Goal: Information Seeking & Learning: Understand process/instructions

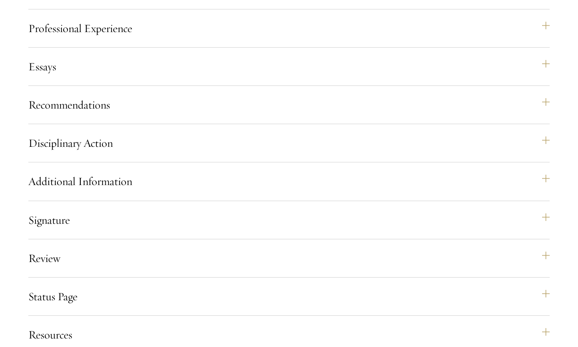
scroll to position [1174, 0]
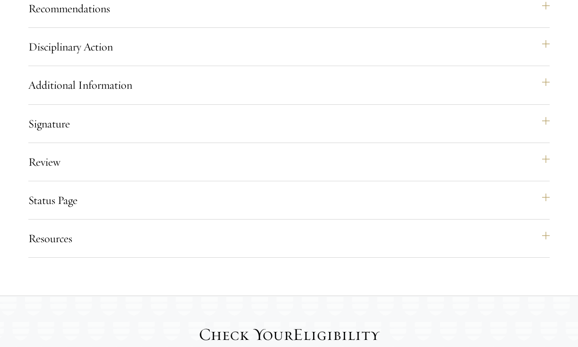
click at [160, 96] on button "Additional Information" at bounding box center [293, 85] width 521 height 23
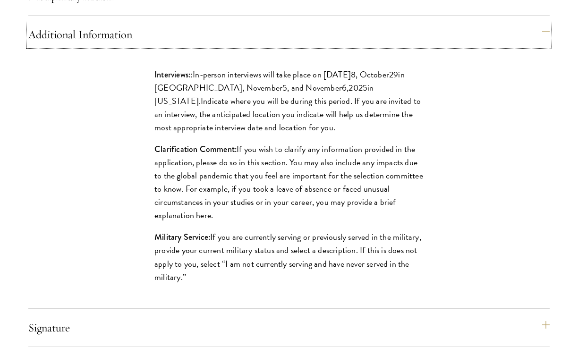
scroll to position [1233, 0]
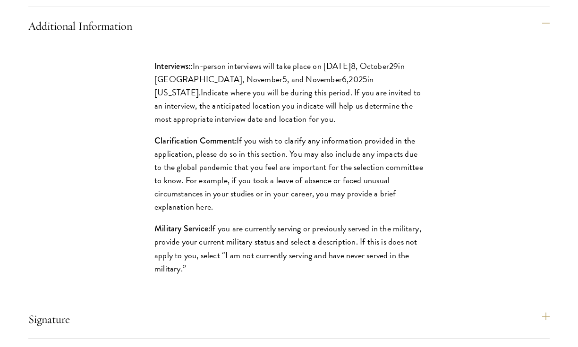
click at [205, 122] on p "Interviews: : In-person interviews will take place on October 2 8 , October 29 …" at bounding box center [288, 92] width 269 height 66
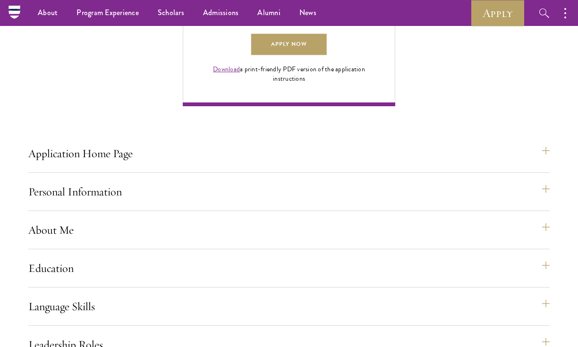
scroll to position [648, 0]
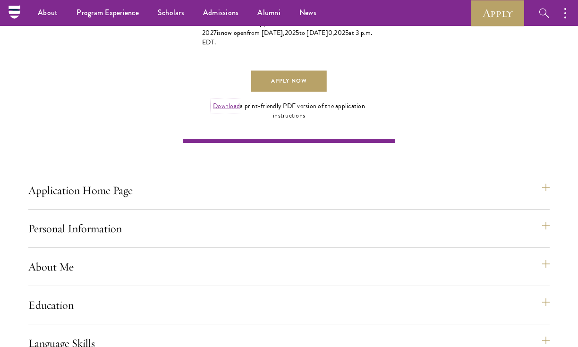
click at [222, 111] on link "Download" at bounding box center [226, 106] width 27 height 10
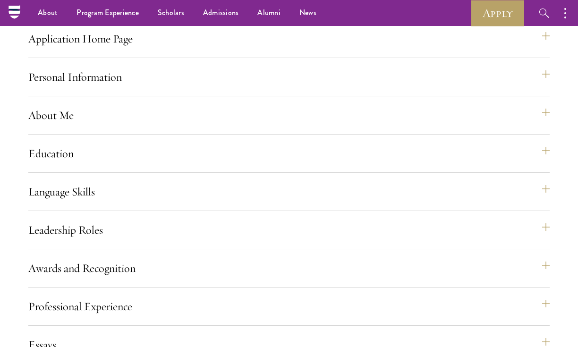
scroll to position [781, 0]
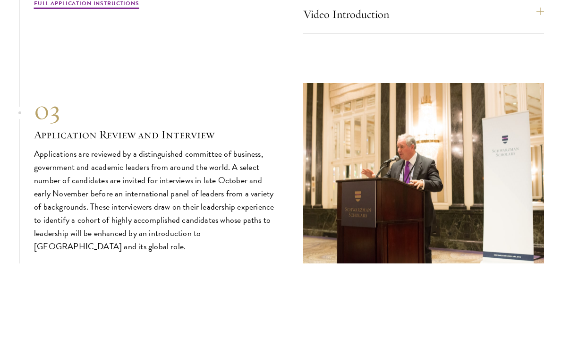
scroll to position [3380, 0]
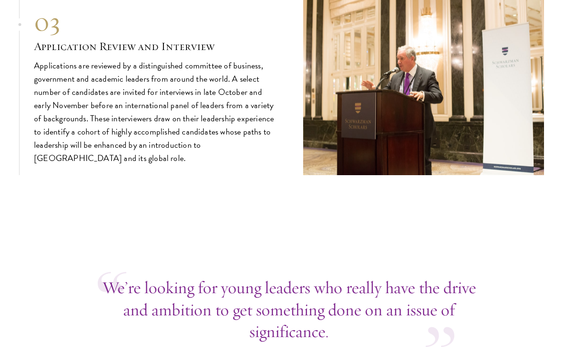
click at [113, 107] on p "Applications are reviewed by a distinguished committee of business, government …" at bounding box center [154, 112] width 241 height 106
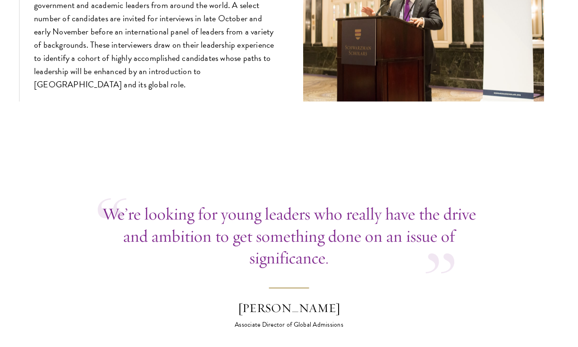
scroll to position [3549, 0]
